Goal: Task Accomplishment & Management: Manage account settings

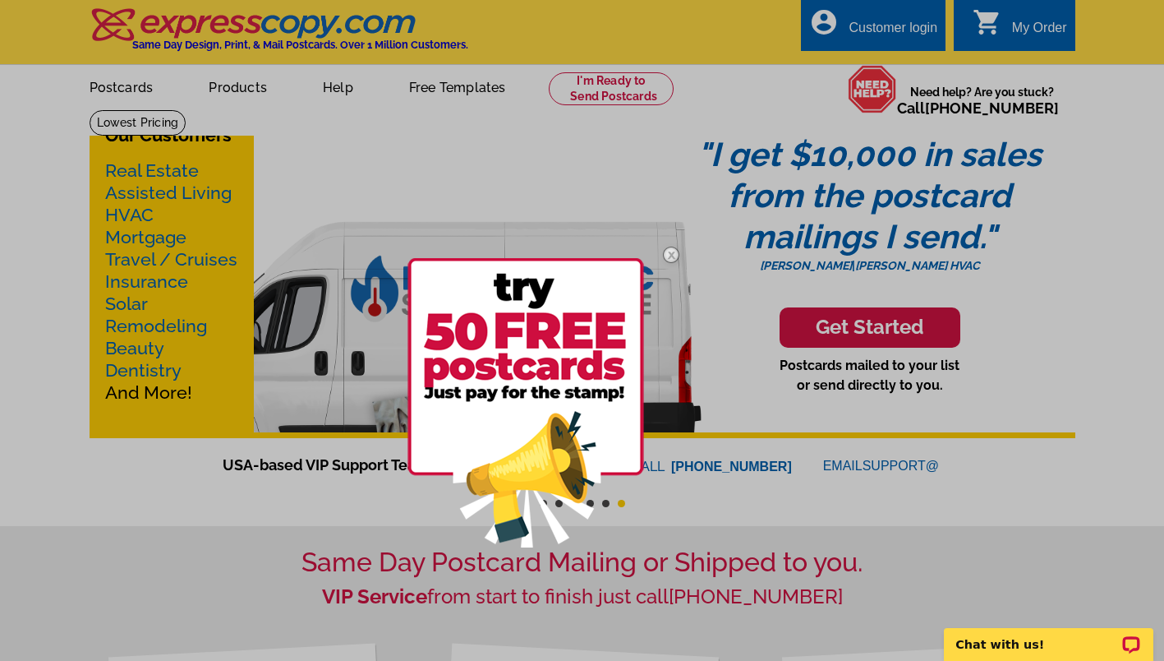
click at [886, 22] on div at bounding box center [582, 330] width 1164 height 661
click at [854, 30] on div at bounding box center [582, 330] width 1164 height 661
click at [865, 28] on div at bounding box center [582, 330] width 1164 height 661
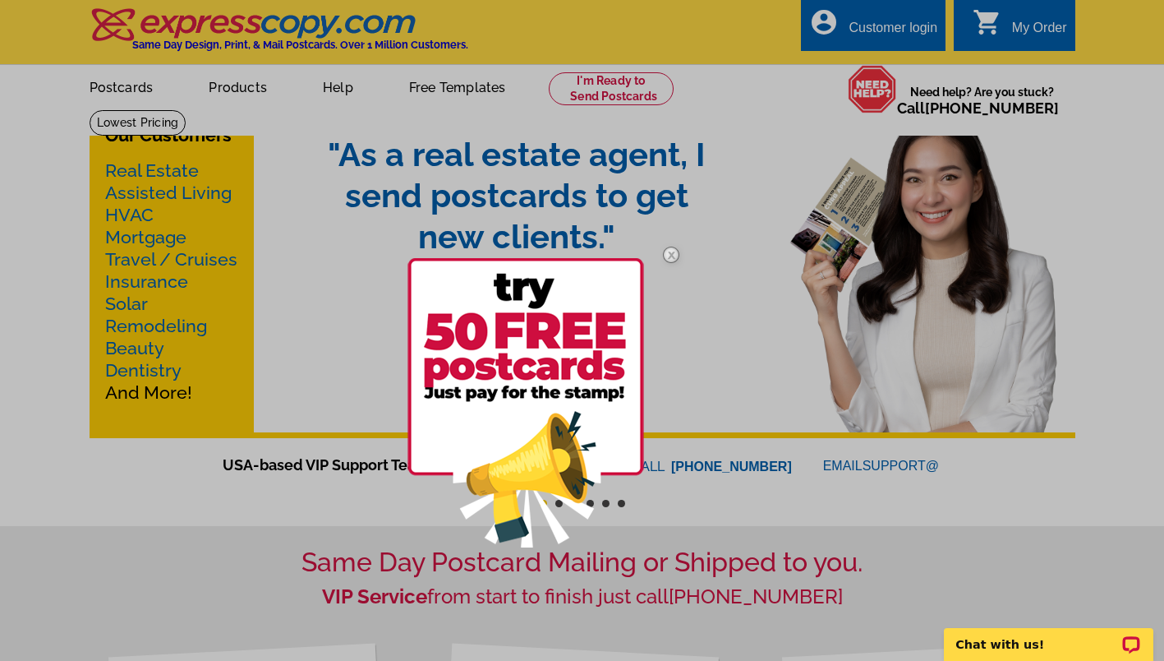
click at [892, 25] on div at bounding box center [582, 330] width 1164 height 661
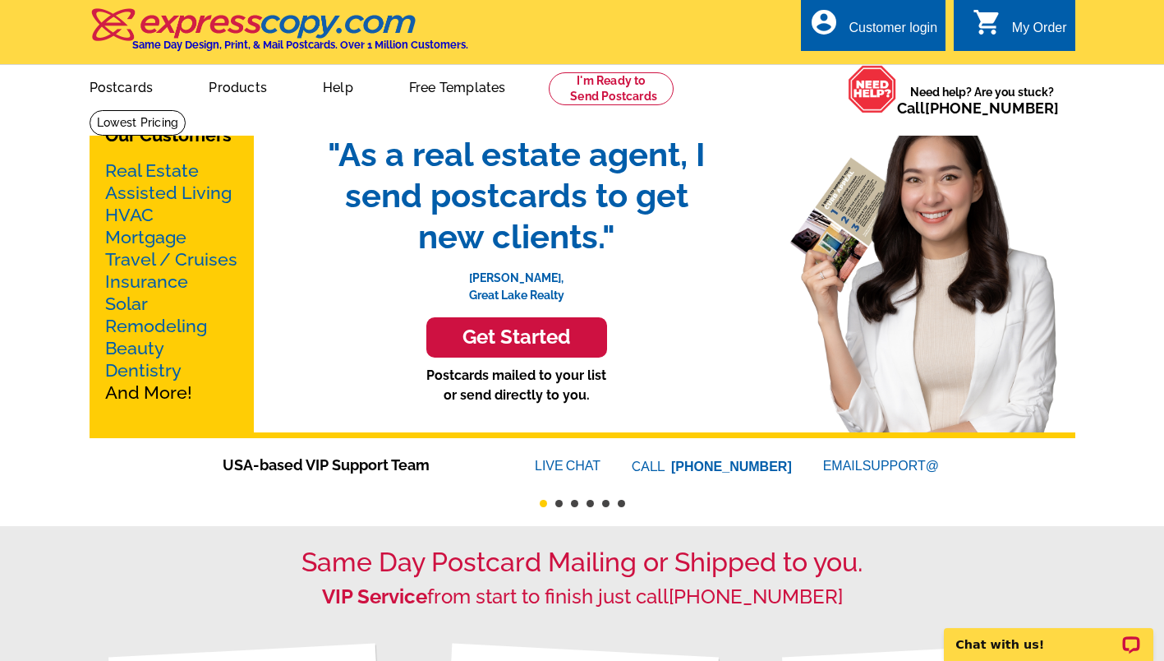
click at [896, 21] on div "Customer login" at bounding box center [893, 32] width 89 height 23
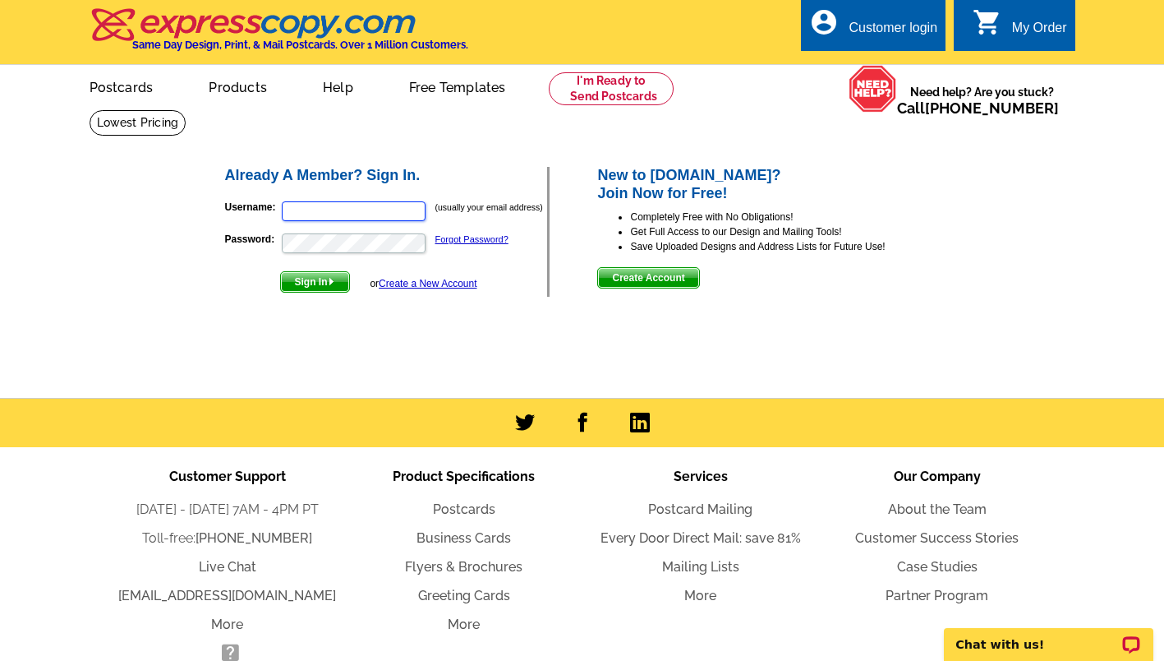
paste input "[EMAIL_ADDRESS][DOMAIN_NAME]"
type input "[EMAIL_ADDRESS][DOMAIN_NAME]"
click at [313, 282] on span "Sign In" at bounding box center [315, 282] width 68 height 20
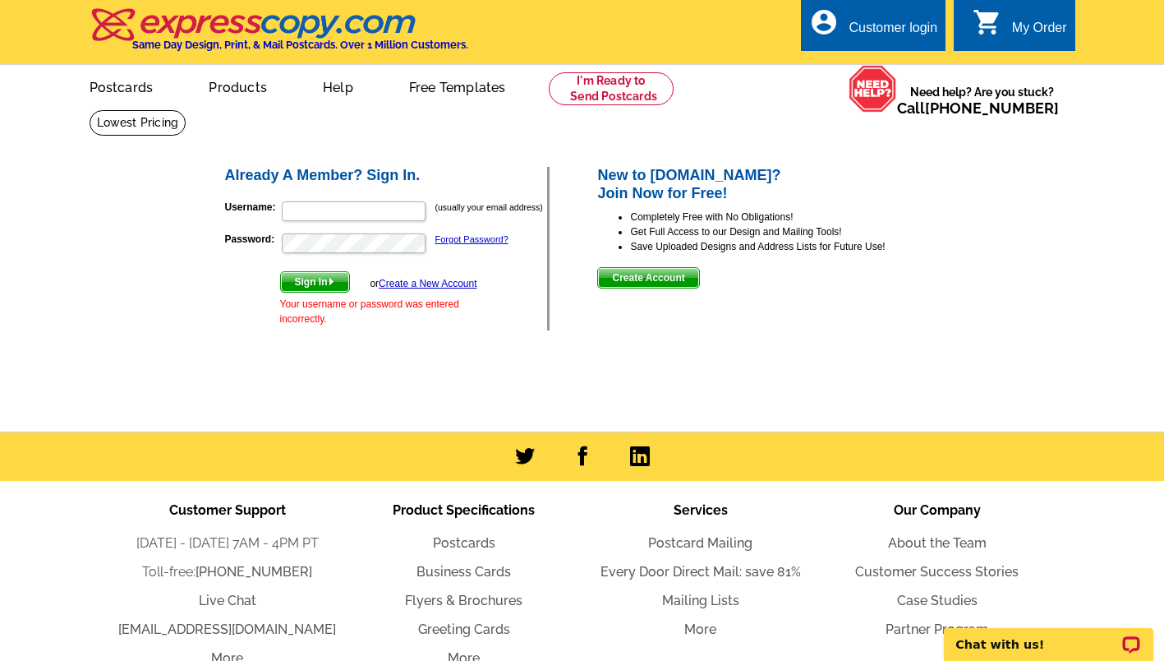
type input "[EMAIL_ADDRESS][DOMAIN_NAME]"
click at [331, 276] on span "Sign In" at bounding box center [315, 282] width 68 height 20
click at [407, 208] on input "[EMAIL_ADDRESS][DOMAIN_NAME]" at bounding box center [354, 211] width 144 height 20
type input "[EMAIL_ADDRESS][DOMAIN_NAME]"
click at [295, 281] on span "Sign In" at bounding box center [315, 282] width 68 height 20
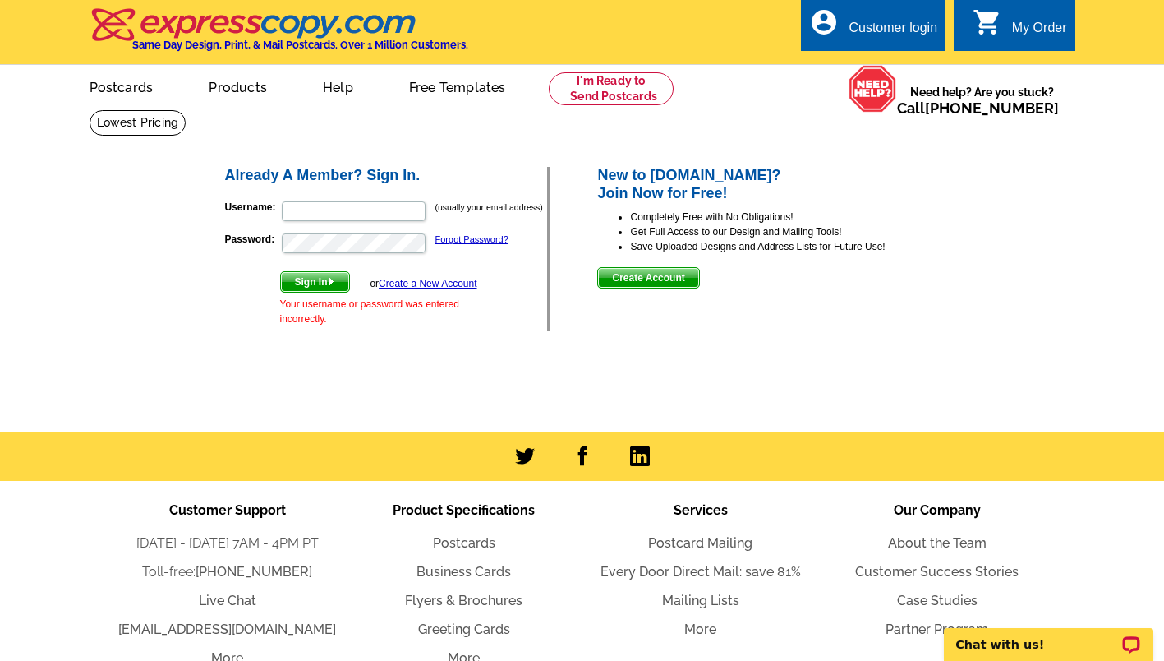
type input "[EMAIL_ADDRESS][DOMAIN_NAME]"
click at [179, 270] on main "Already A Member? Sign In. Username: [EMAIL_ADDRESS][DOMAIN_NAME] (usually your…" at bounding box center [582, 270] width 1164 height 322
click at [314, 287] on span "Sign In" at bounding box center [315, 282] width 68 height 20
